Goal: Check status: Check status

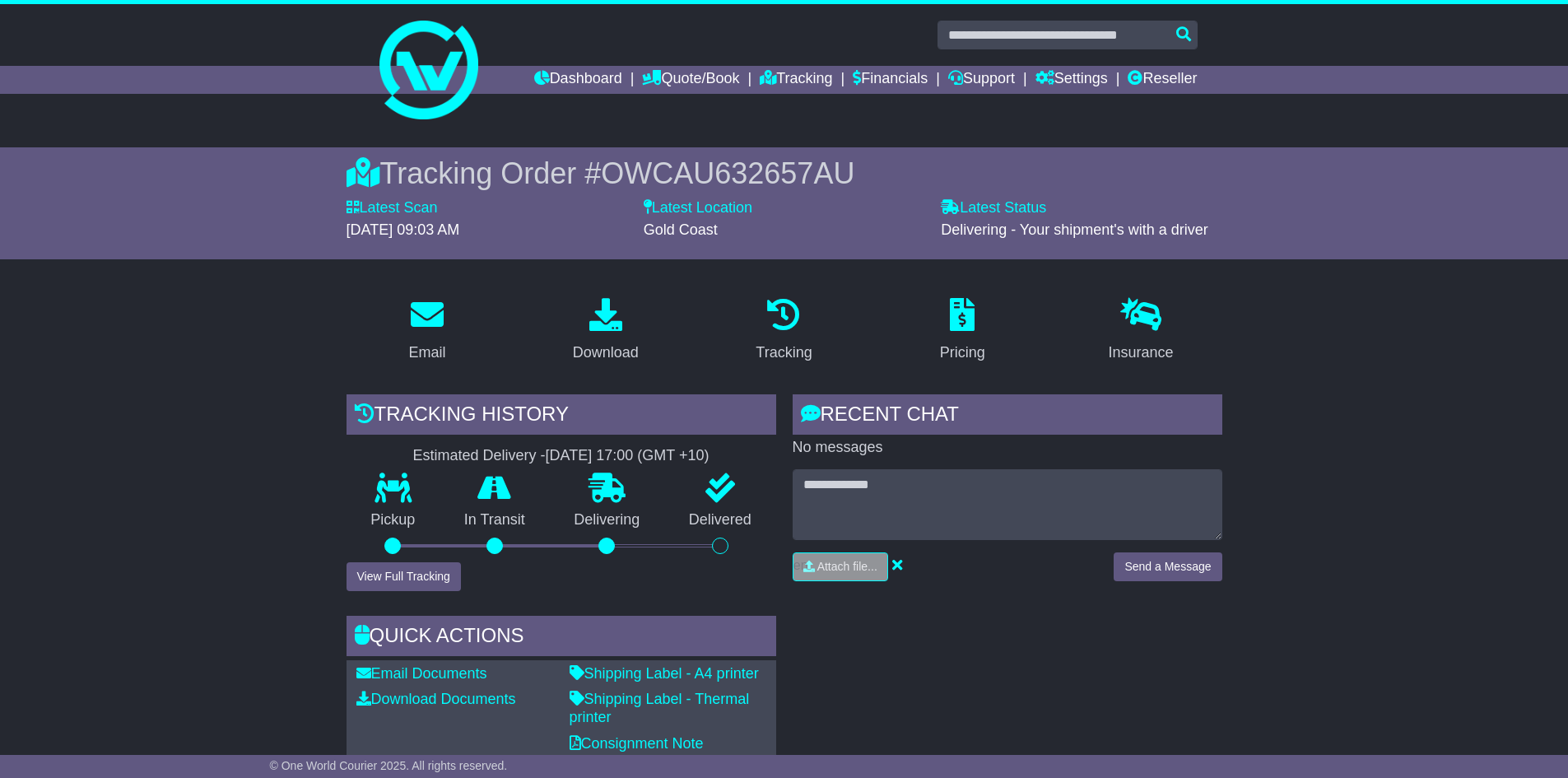
click at [566, 80] on link "Dashboard" at bounding box center [578, 79] width 88 height 28
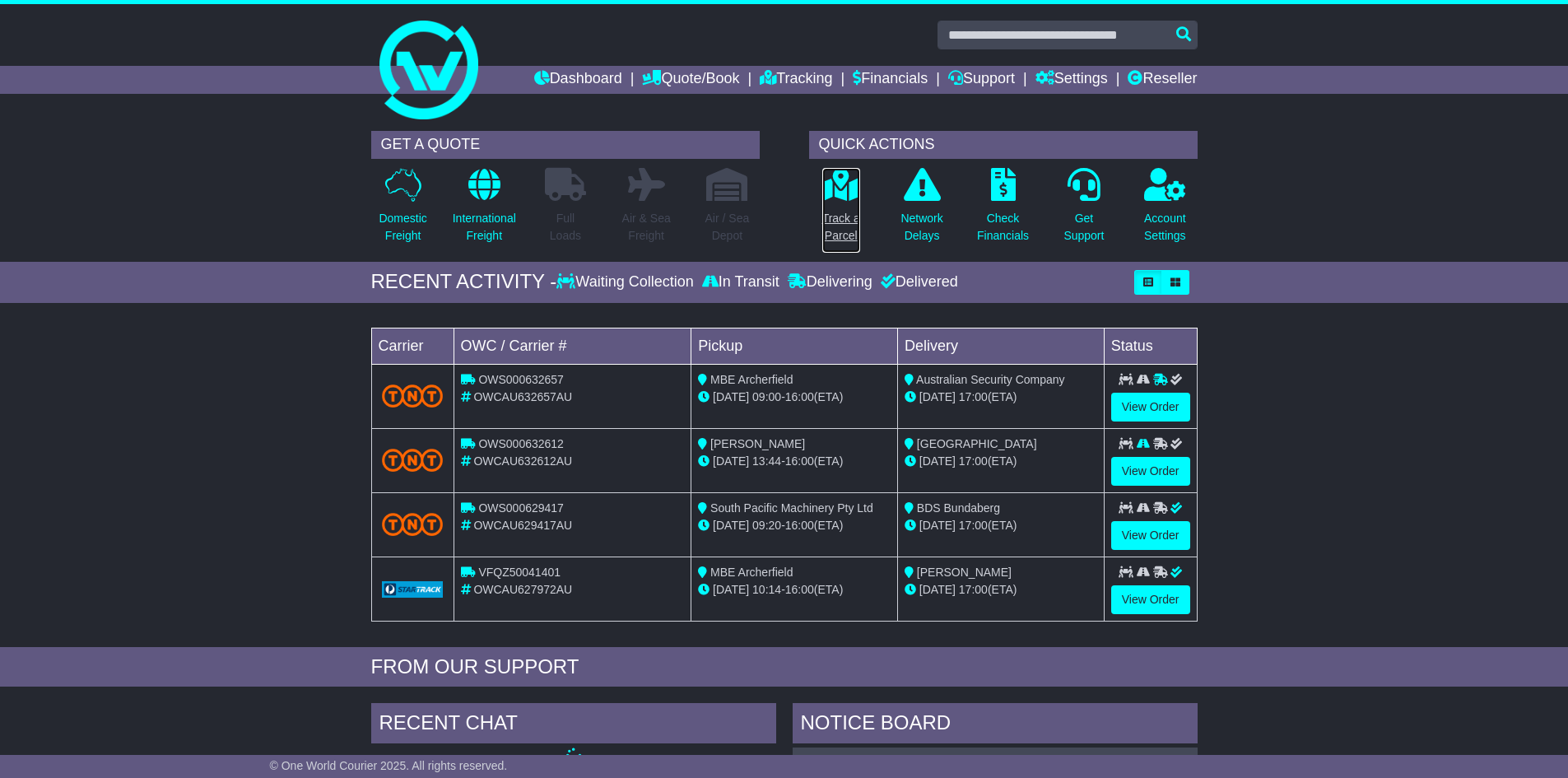
click at [846, 210] on p "Track a Parcel" at bounding box center [841, 227] width 38 height 35
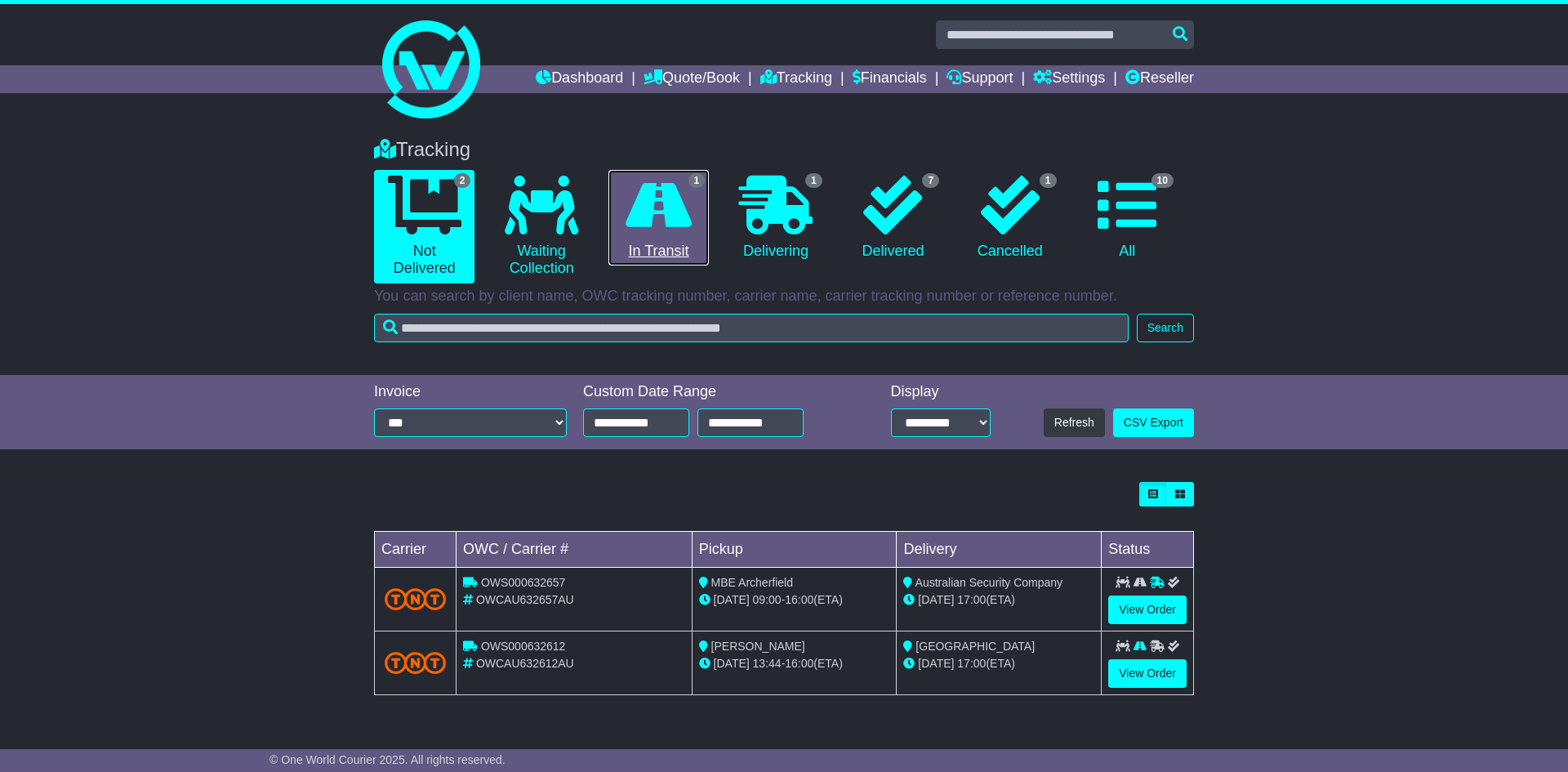
click at [668, 206] on icon at bounding box center [658, 205] width 66 height 59
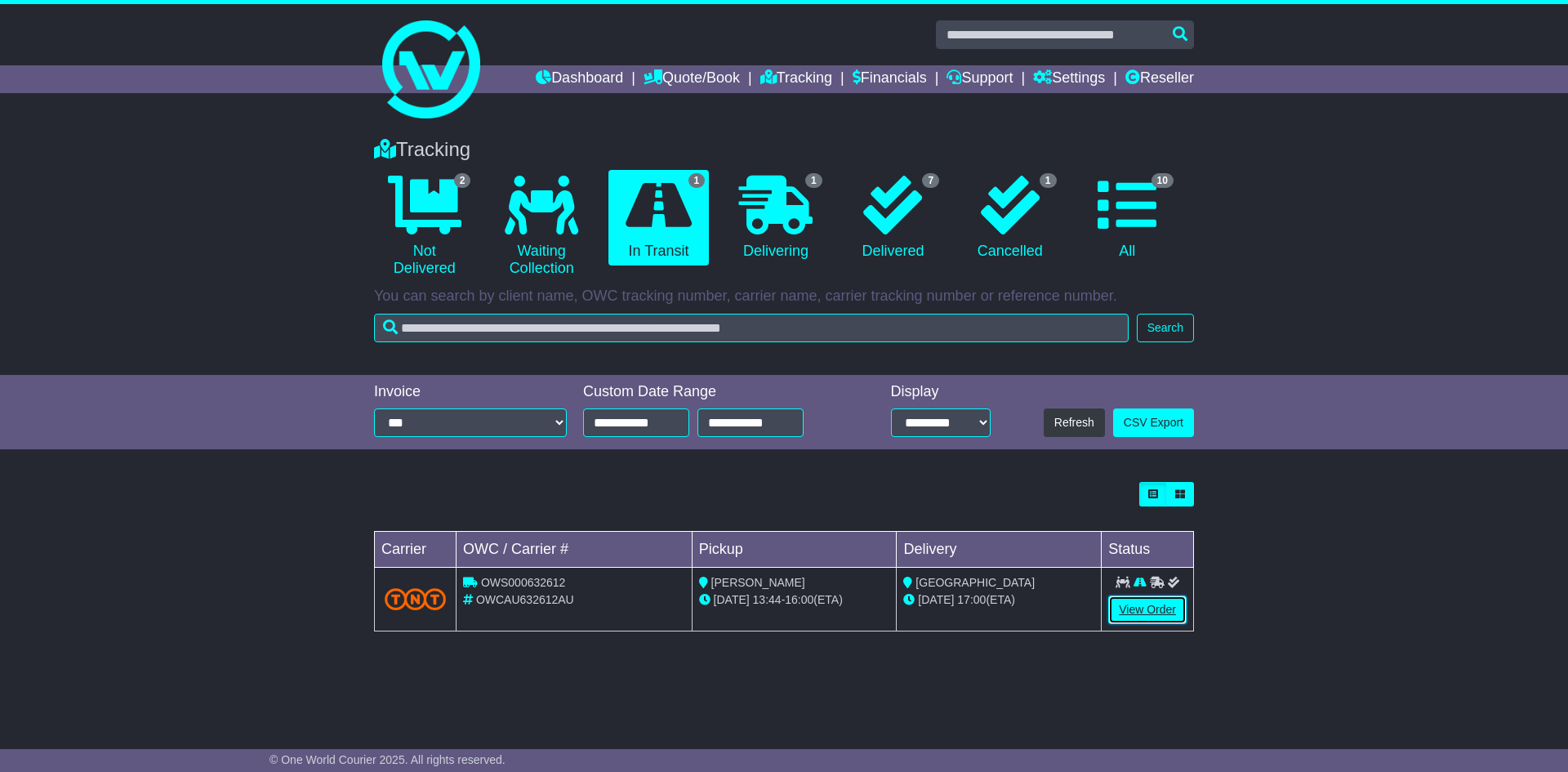
click at [1153, 615] on link "View Order" at bounding box center [1148, 610] width 79 height 28
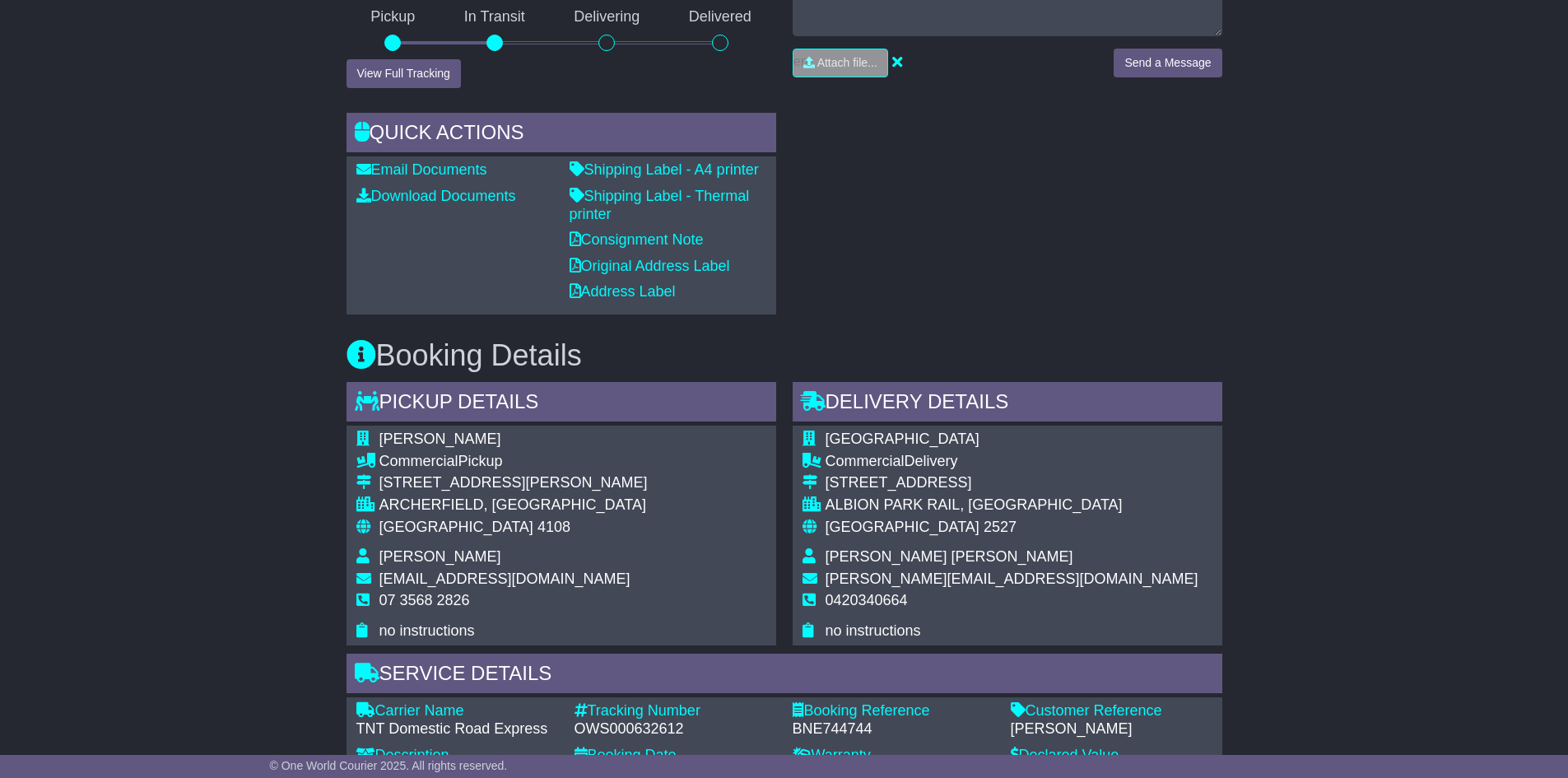
scroll to position [513, 0]
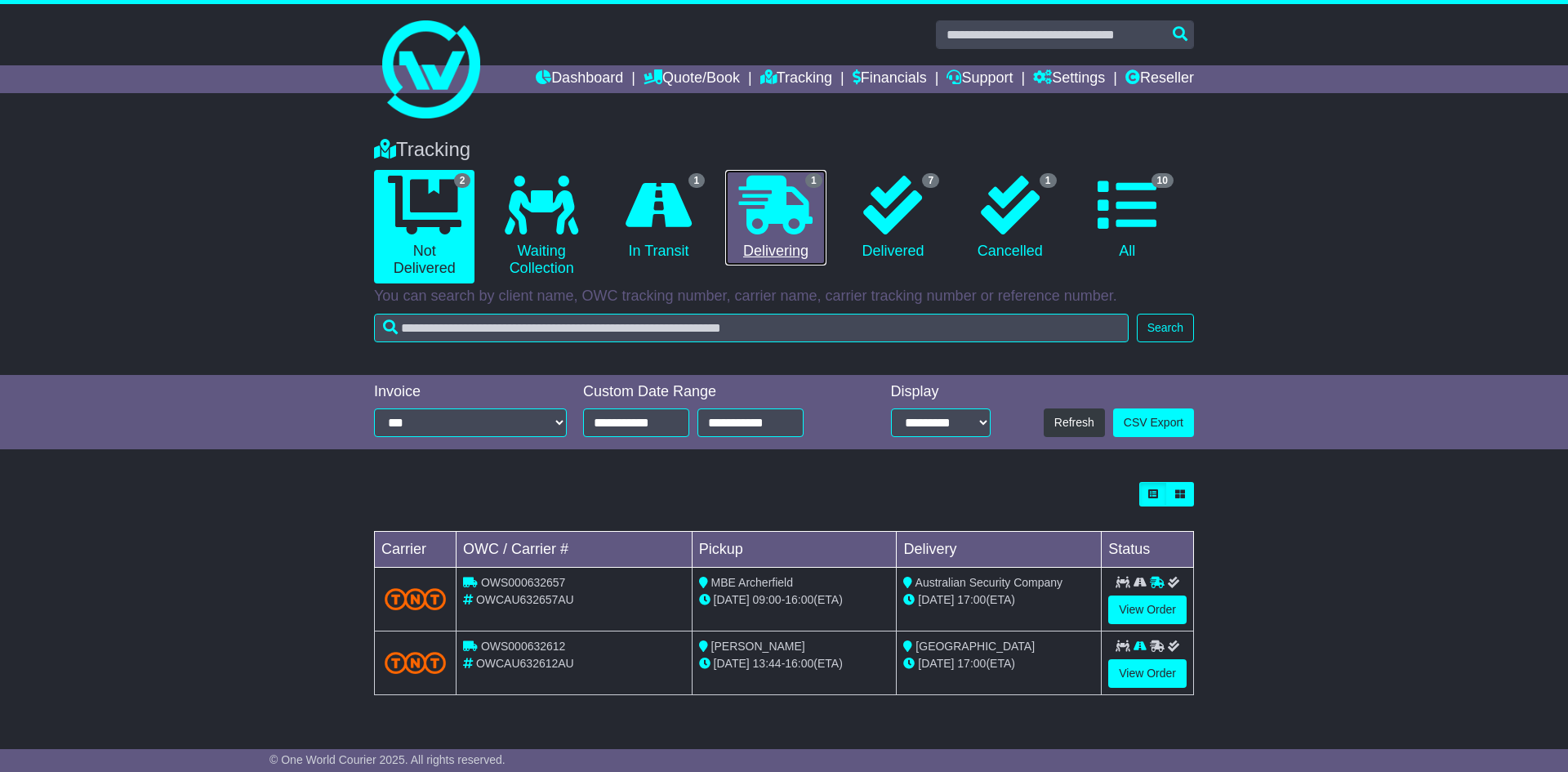
click at [794, 210] on icon at bounding box center [776, 205] width 74 height 59
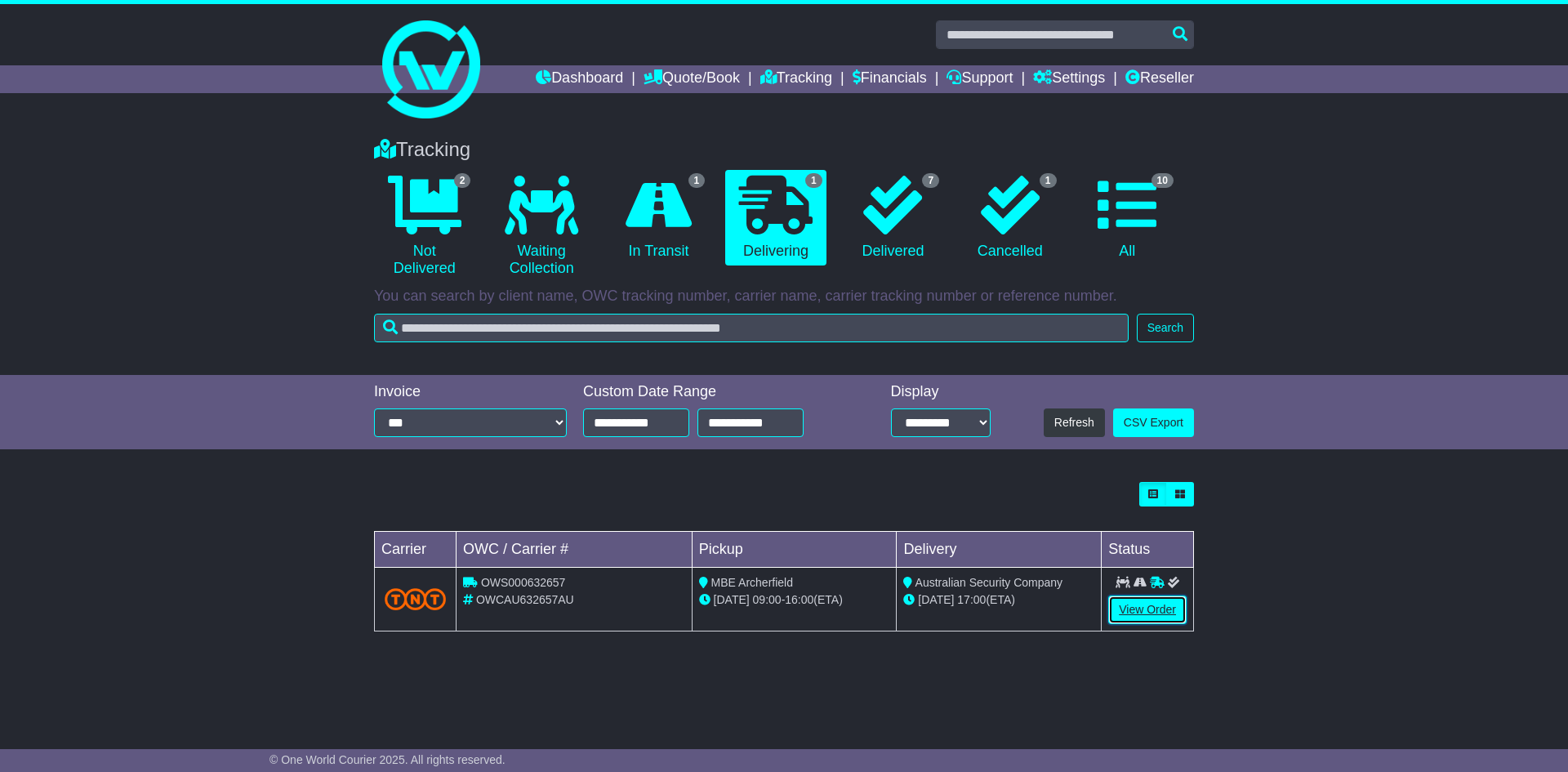
click at [1151, 613] on link "View Order" at bounding box center [1148, 610] width 79 height 28
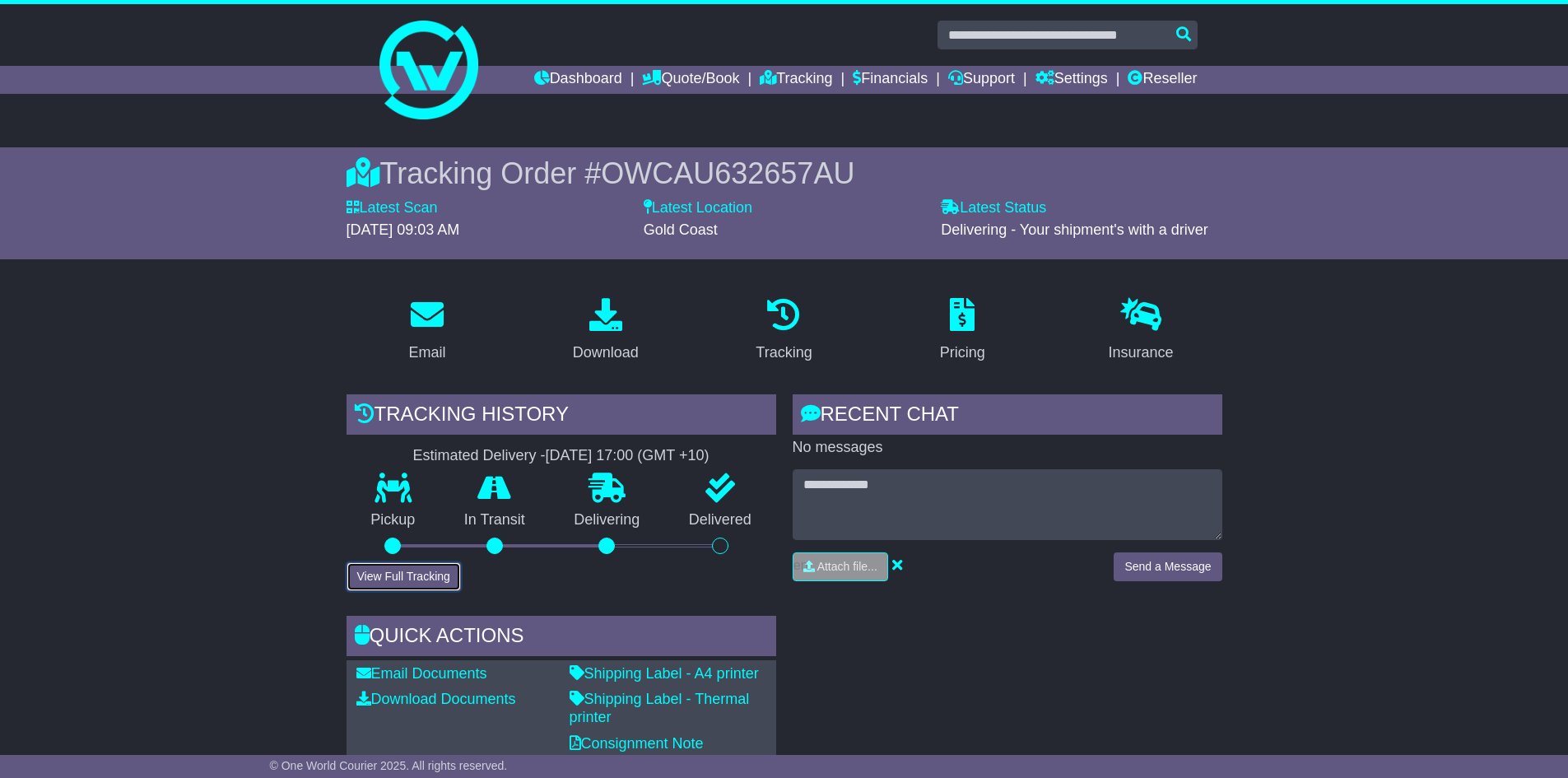
click at [446, 575] on button "View Full Tracking" at bounding box center [404, 576] width 115 height 29
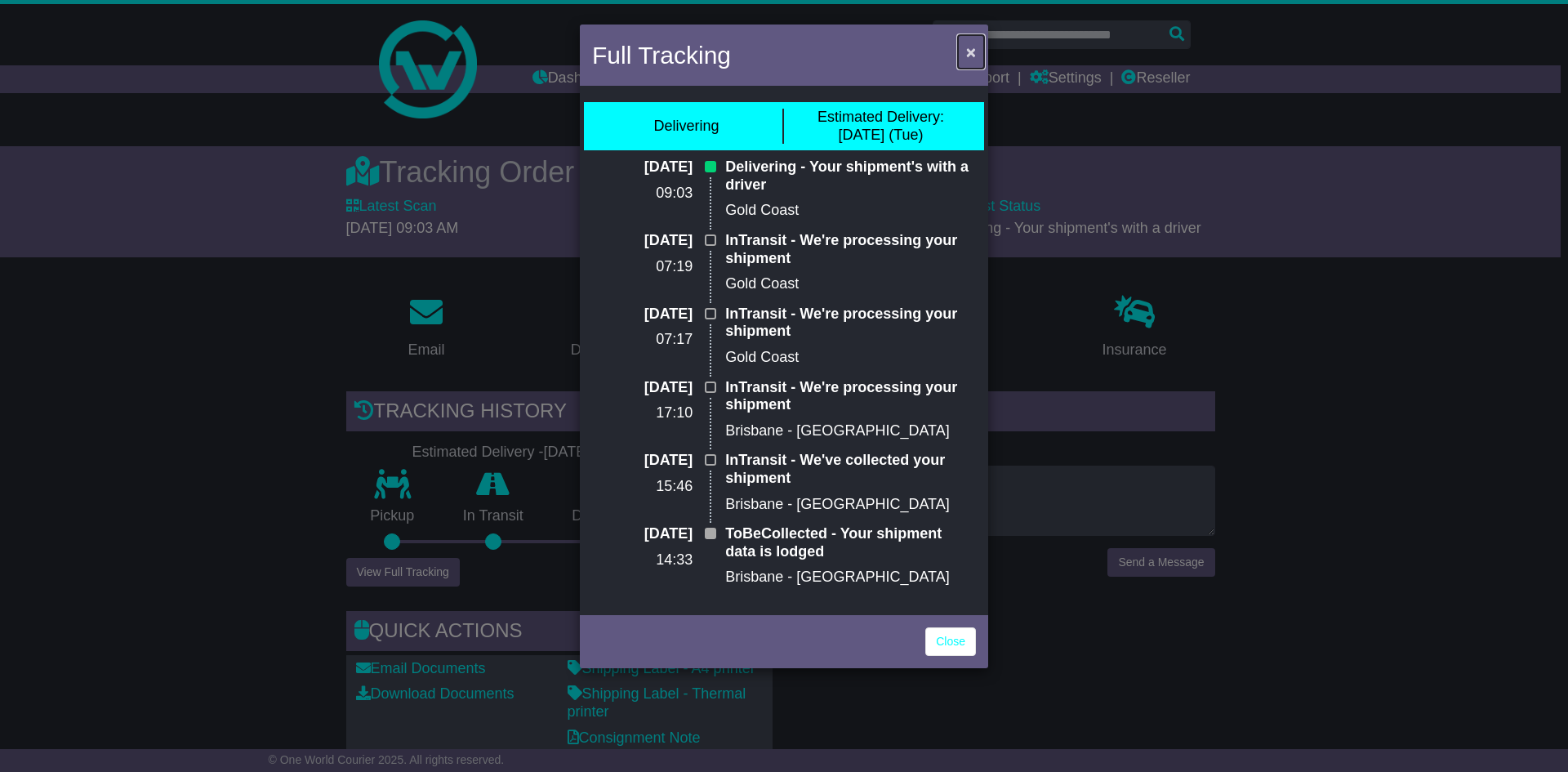
click at [972, 59] on span "×" at bounding box center [971, 52] width 10 height 18
